Goal: Check status: Check status

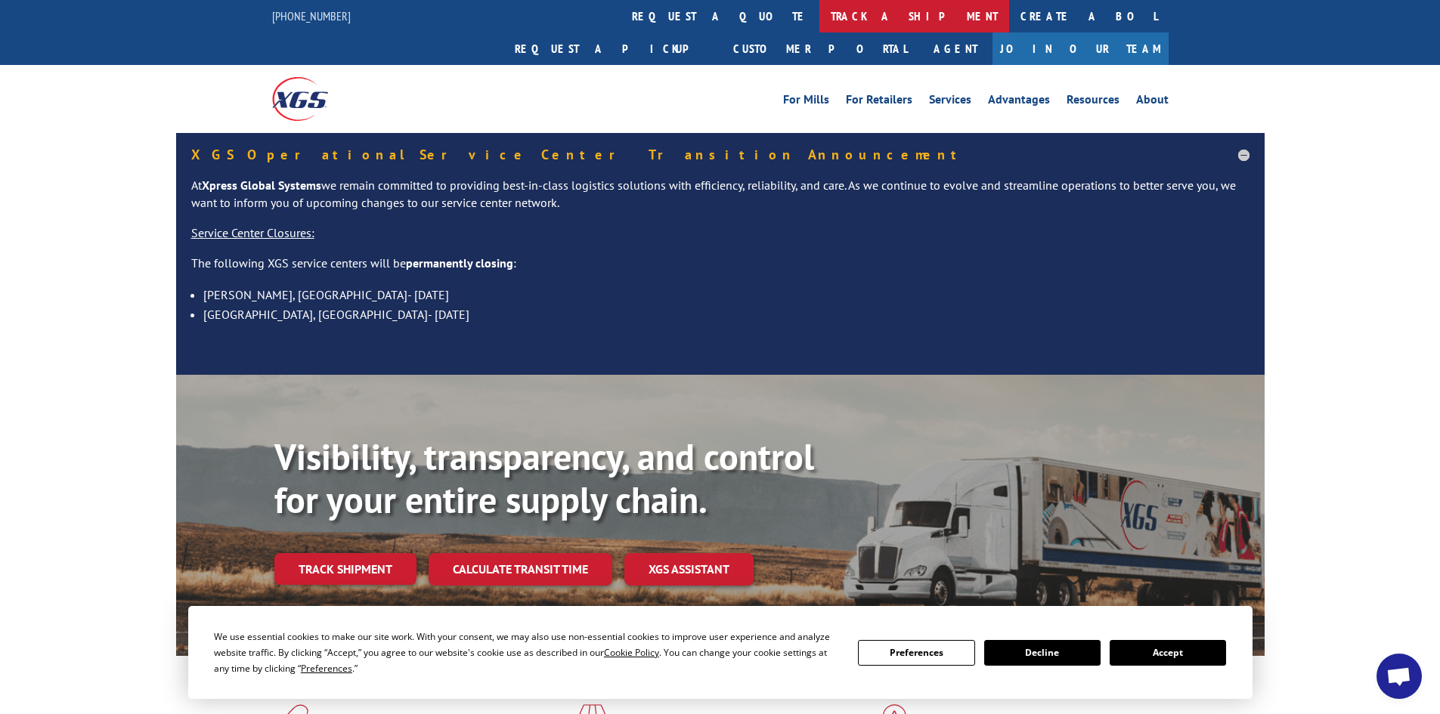
click at [819, 16] on link "track a shipment" at bounding box center [914, 16] width 190 height 33
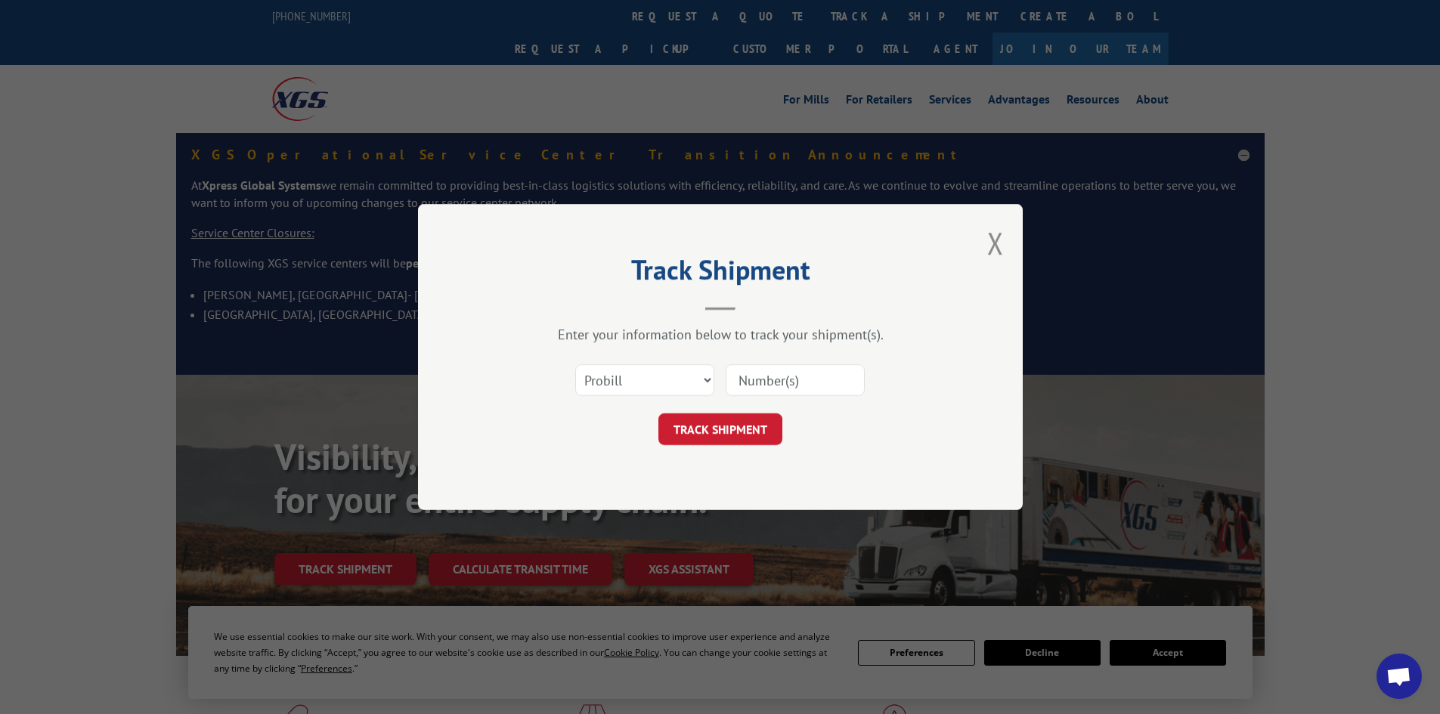
click at [794, 378] on input at bounding box center [795, 380] width 139 height 32
paste input "442886"
type input "442886"
click at [694, 433] on button "TRACK SHIPMENT" at bounding box center [720, 429] width 124 height 32
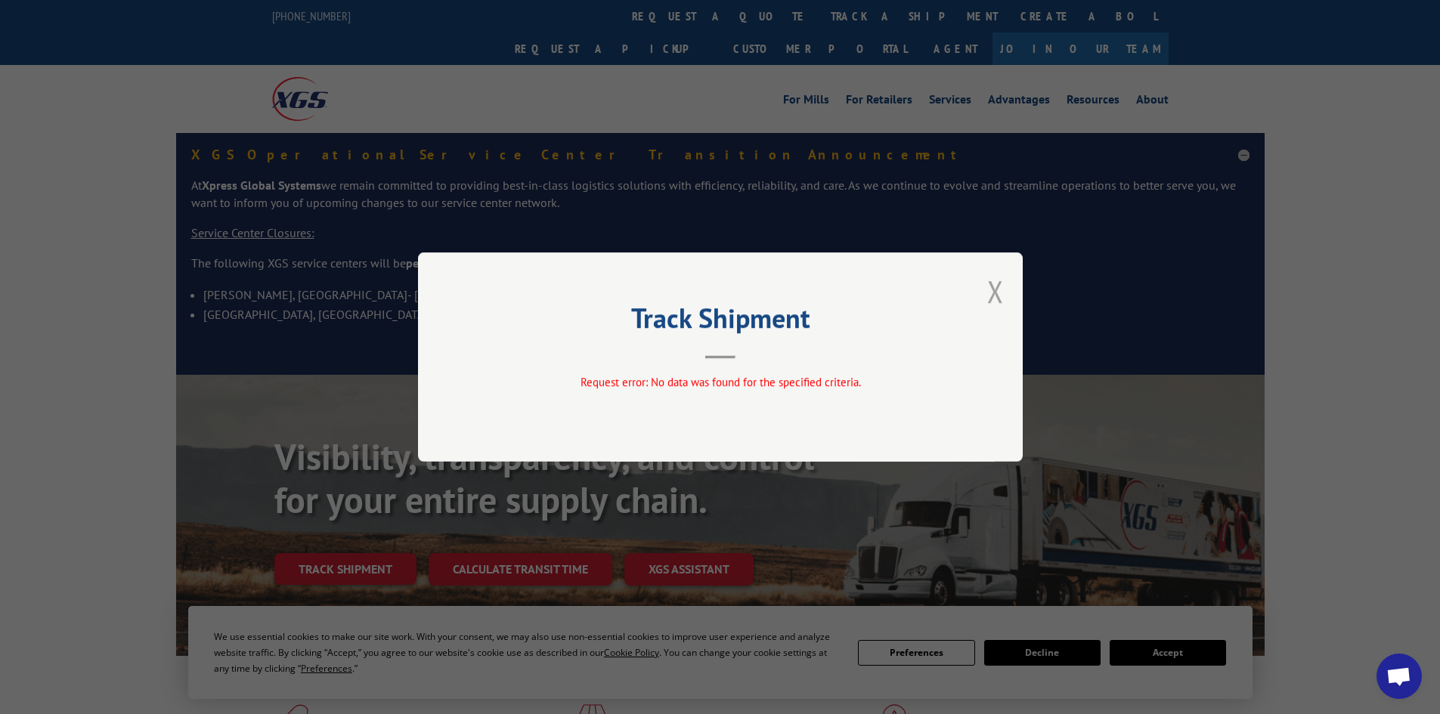
click at [1001, 294] on button "Close modal" at bounding box center [995, 291] width 17 height 40
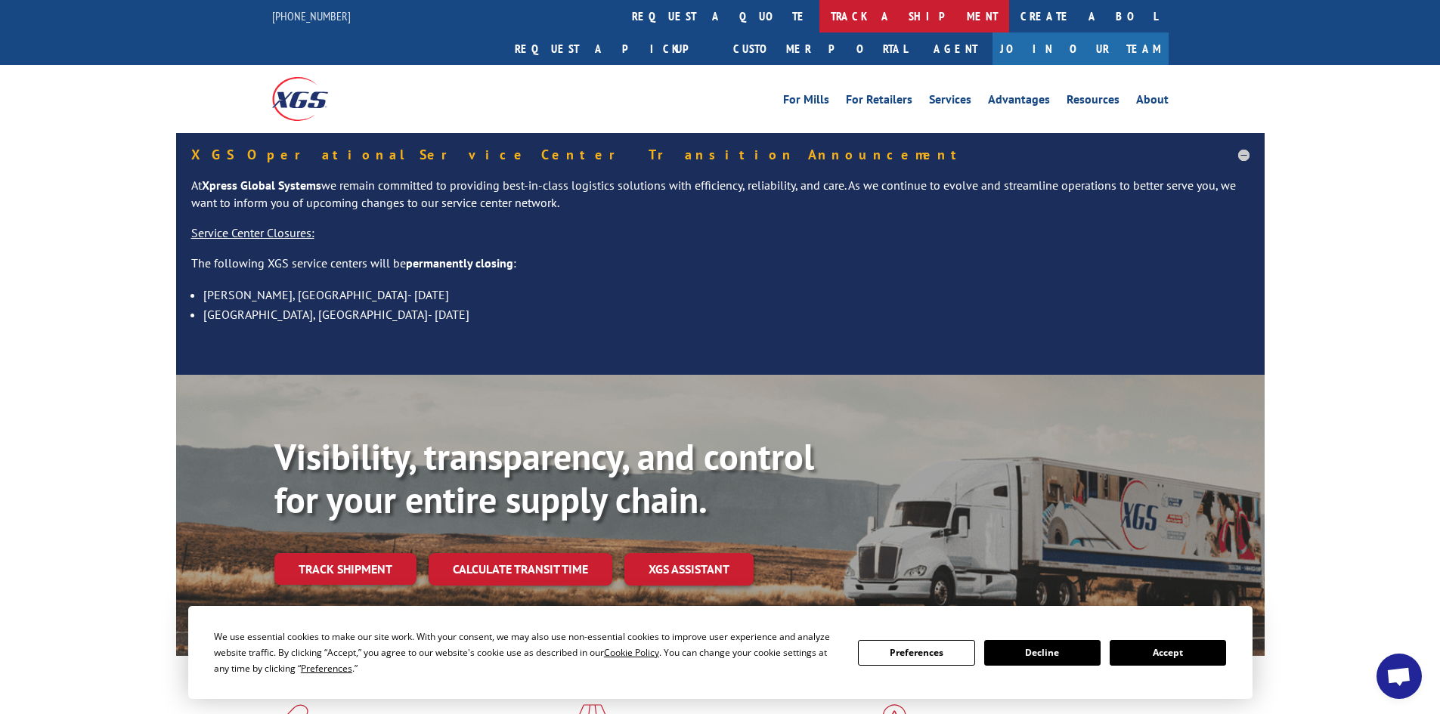
click at [819, 11] on link "track a shipment" at bounding box center [914, 16] width 190 height 33
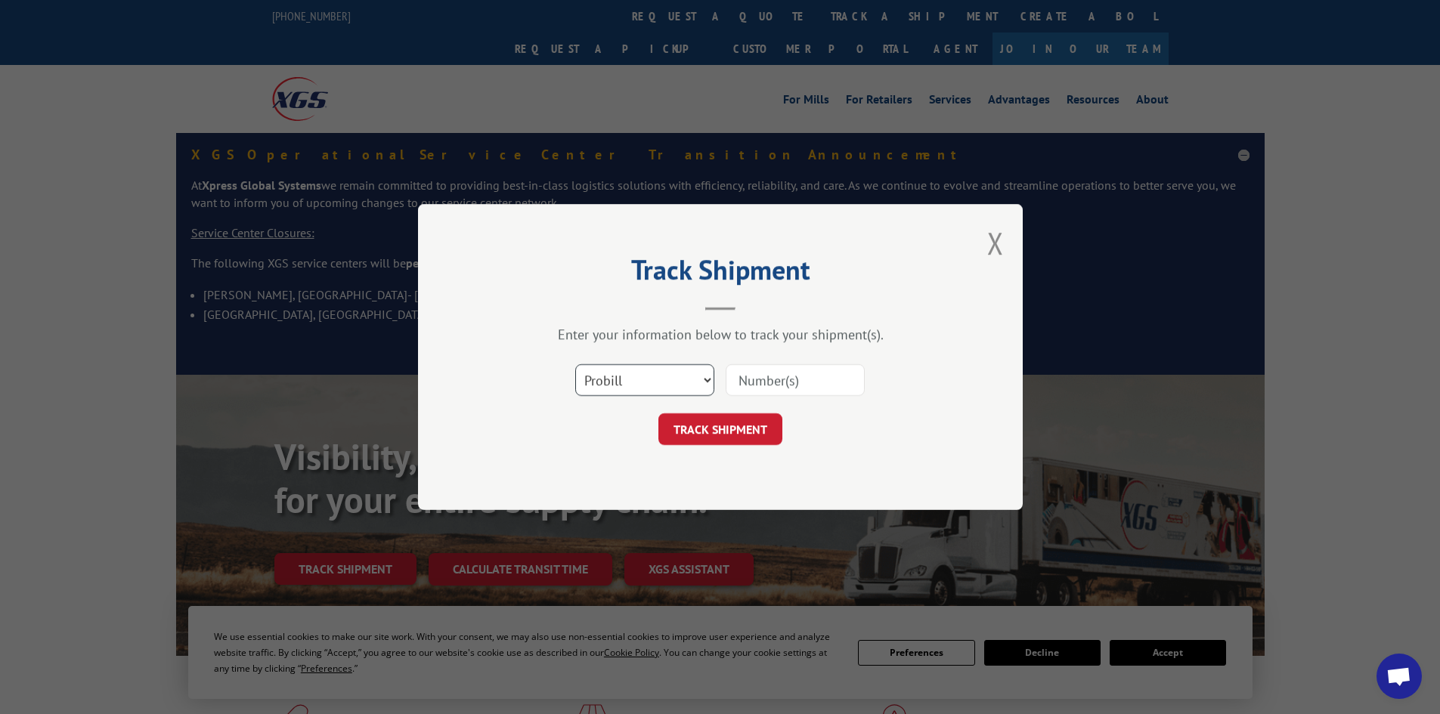
click at [708, 375] on select "Select category... Probill BOL PO" at bounding box center [644, 380] width 139 height 32
select select "po"
click at [575, 364] on select "Select category... Probill BOL PO" at bounding box center [644, 380] width 139 height 32
click at [745, 381] on input at bounding box center [795, 380] width 139 height 32
paste input "87529720"
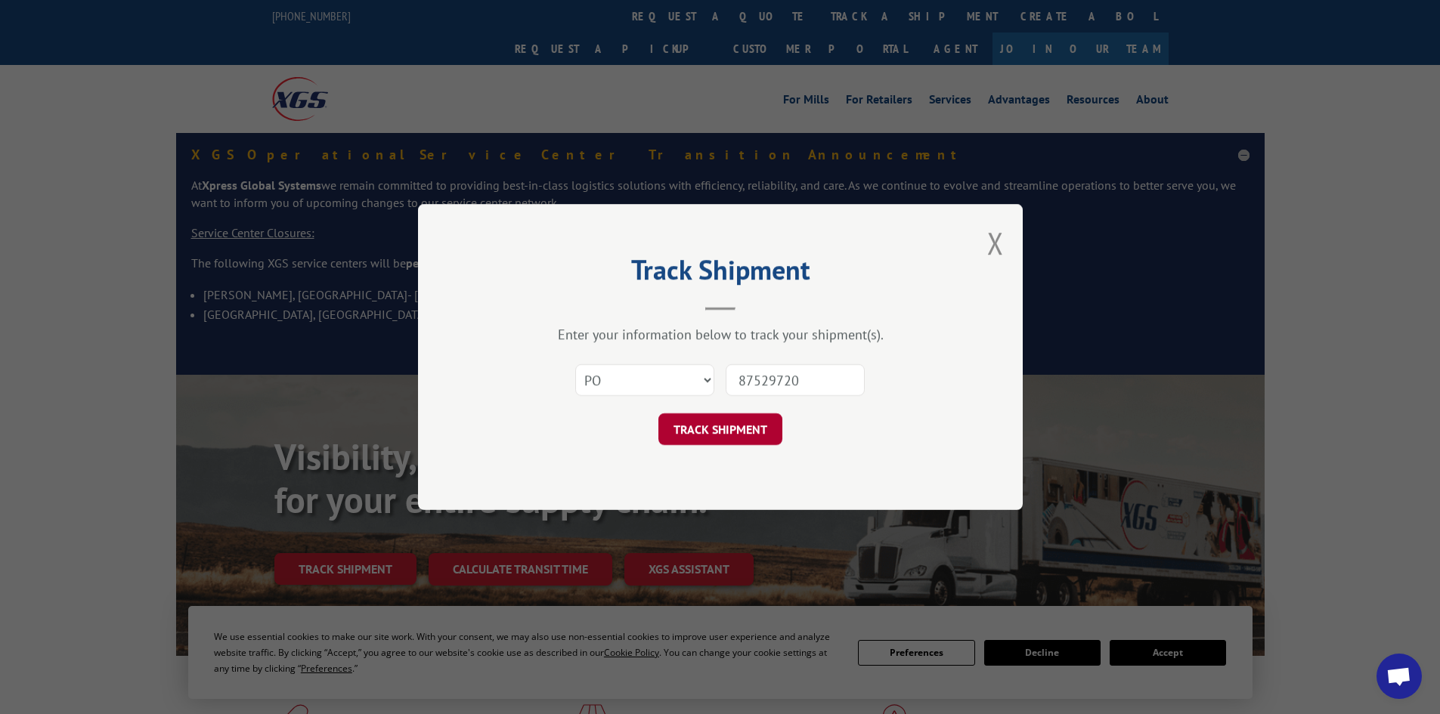
type input "87529720"
click at [702, 420] on button "TRACK SHIPMENT" at bounding box center [720, 429] width 124 height 32
